Goal: Transaction & Acquisition: Download file/media

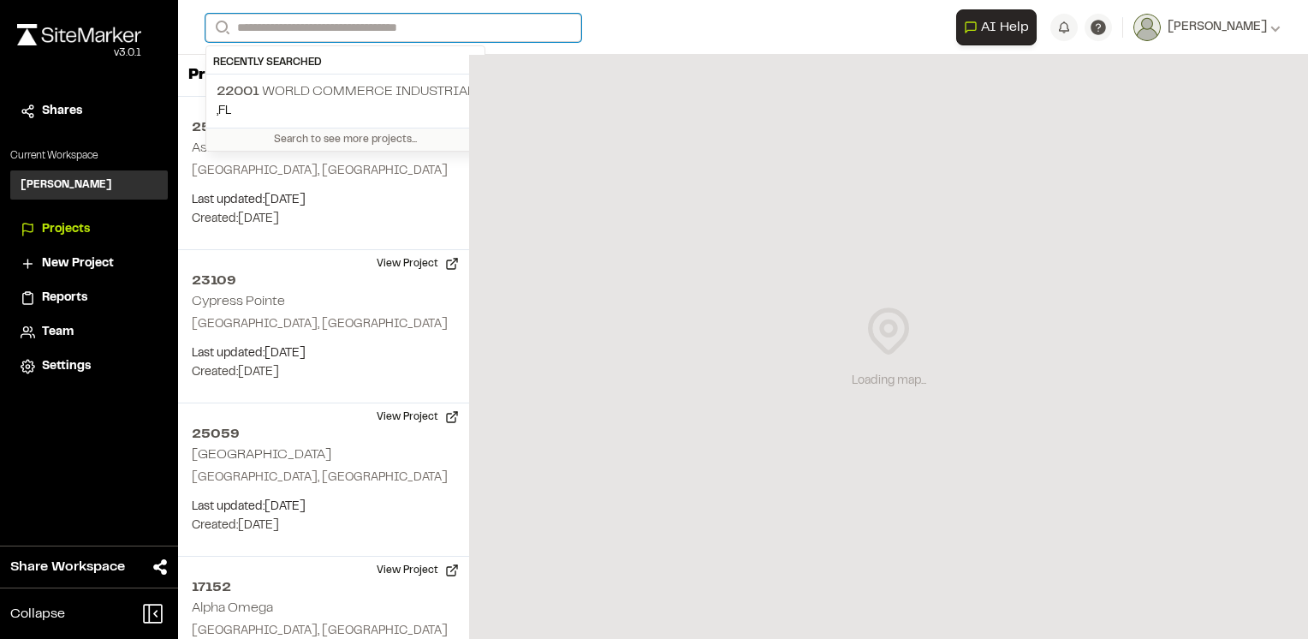
click at [328, 26] on input "Search" at bounding box center [393, 28] width 376 height 28
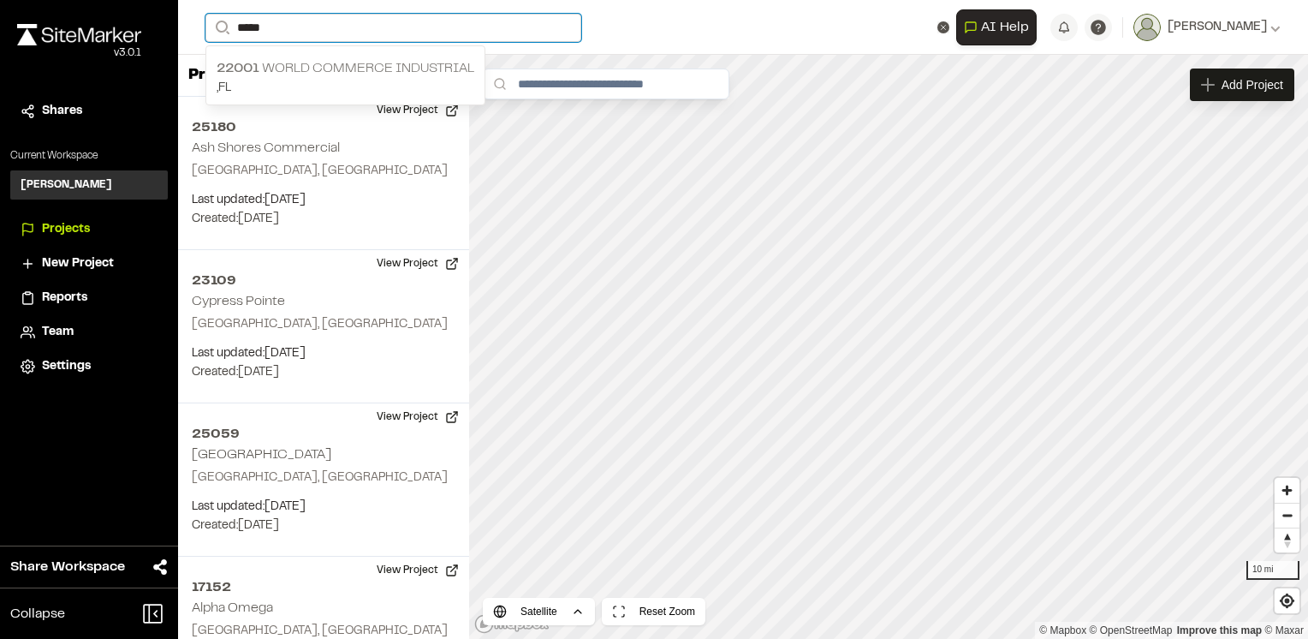
type input "*****"
click at [315, 72] on p "22001 World Commerce Industrial" at bounding box center [346, 68] width 258 height 21
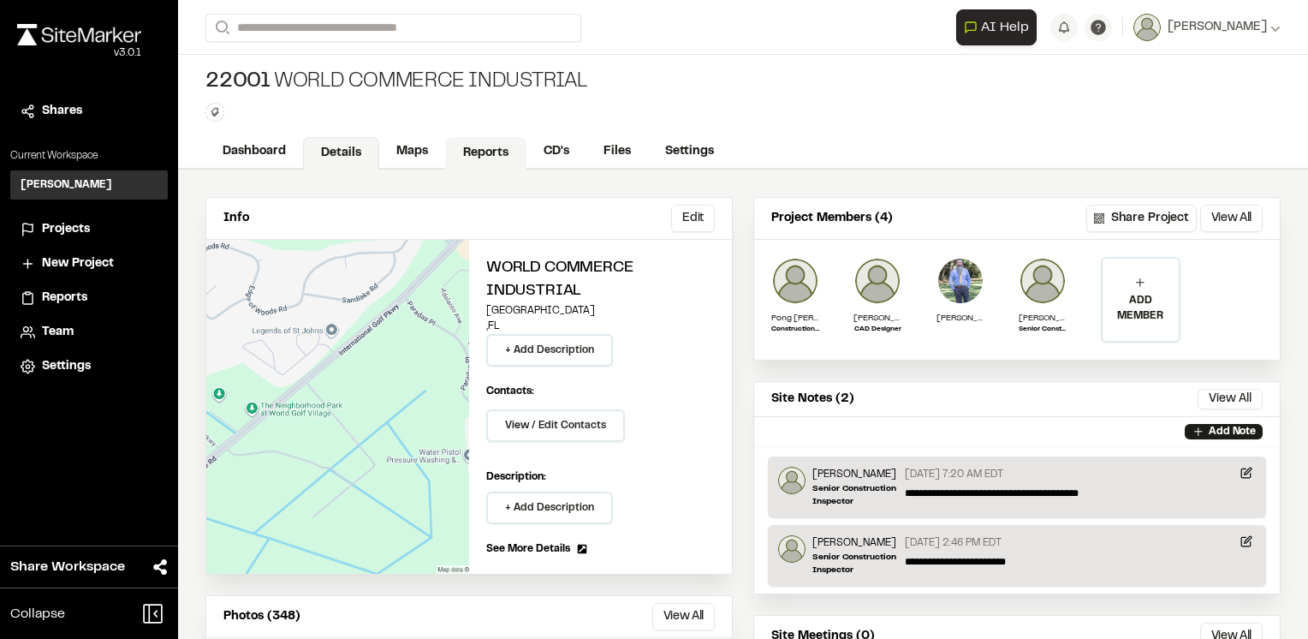
click at [516, 149] on link "Reports" at bounding box center [485, 153] width 81 height 33
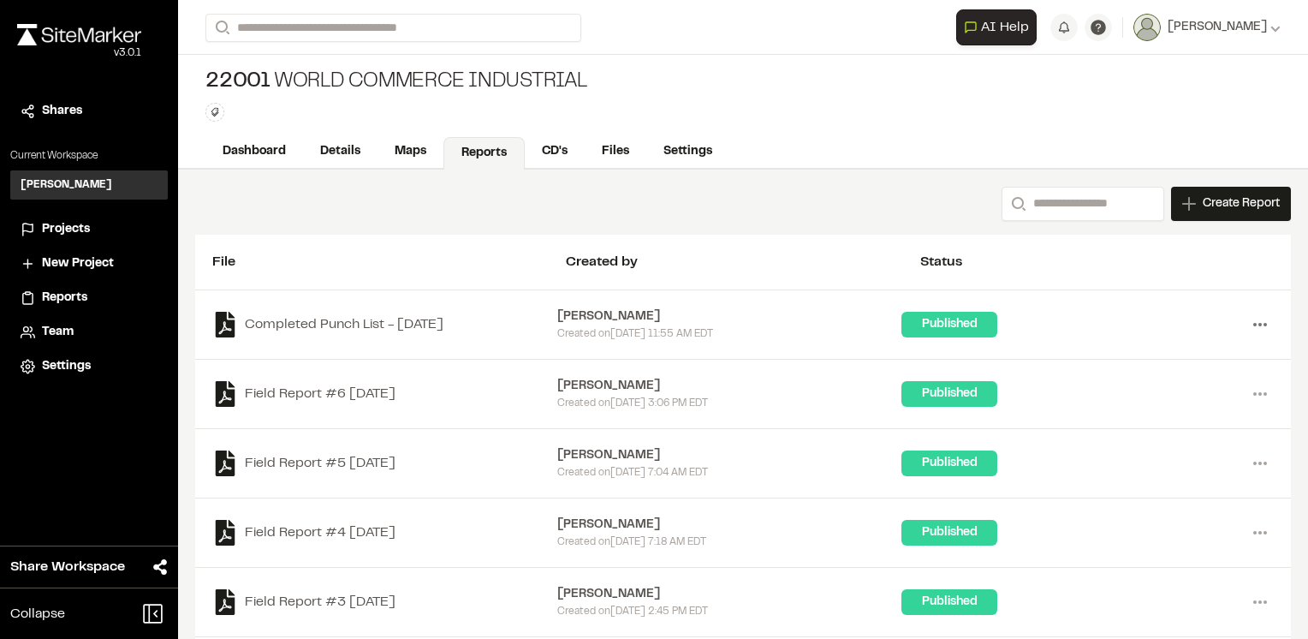
click at [1246, 324] on icon at bounding box center [1259, 324] width 27 height 27
click at [1195, 378] on link "Download" at bounding box center [1198, 386] width 149 height 26
